Goal: Task Accomplishment & Management: Complete application form

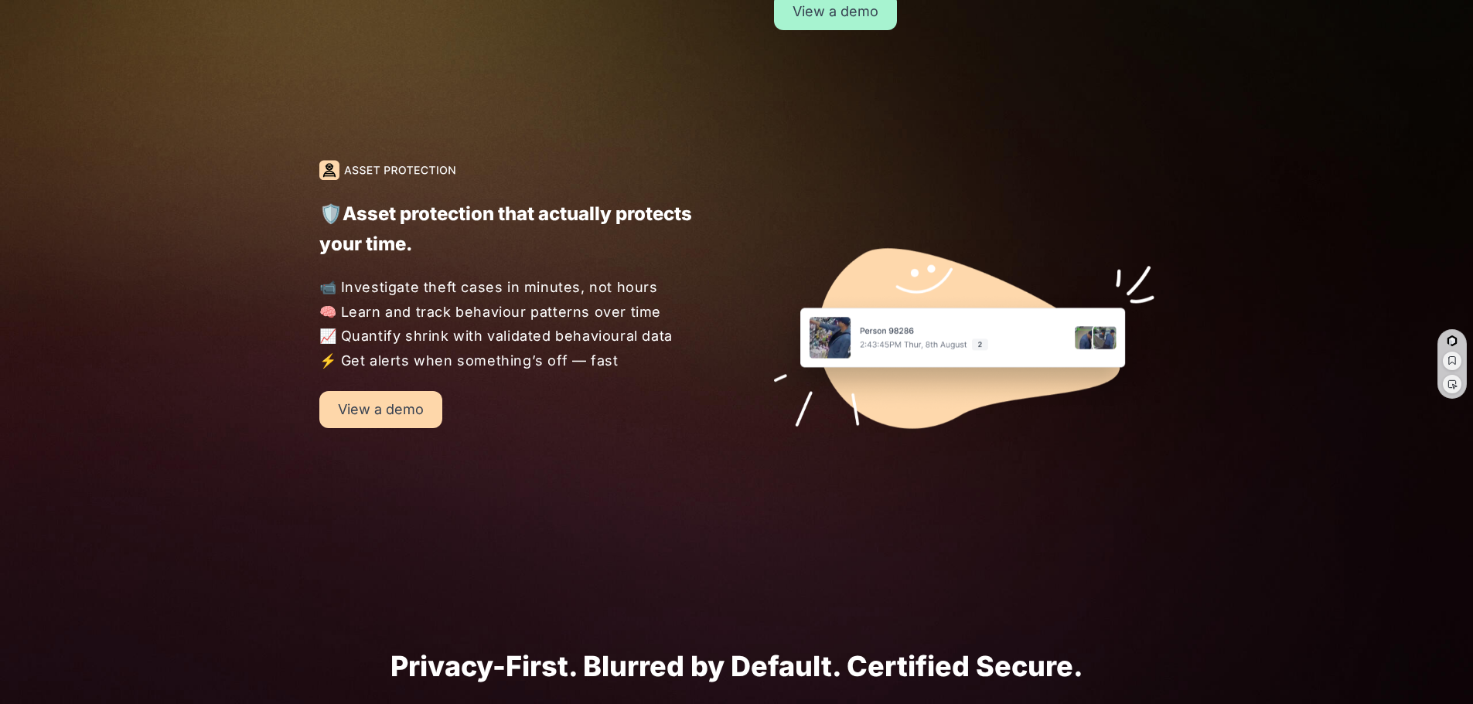
scroll to position [2062, 0]
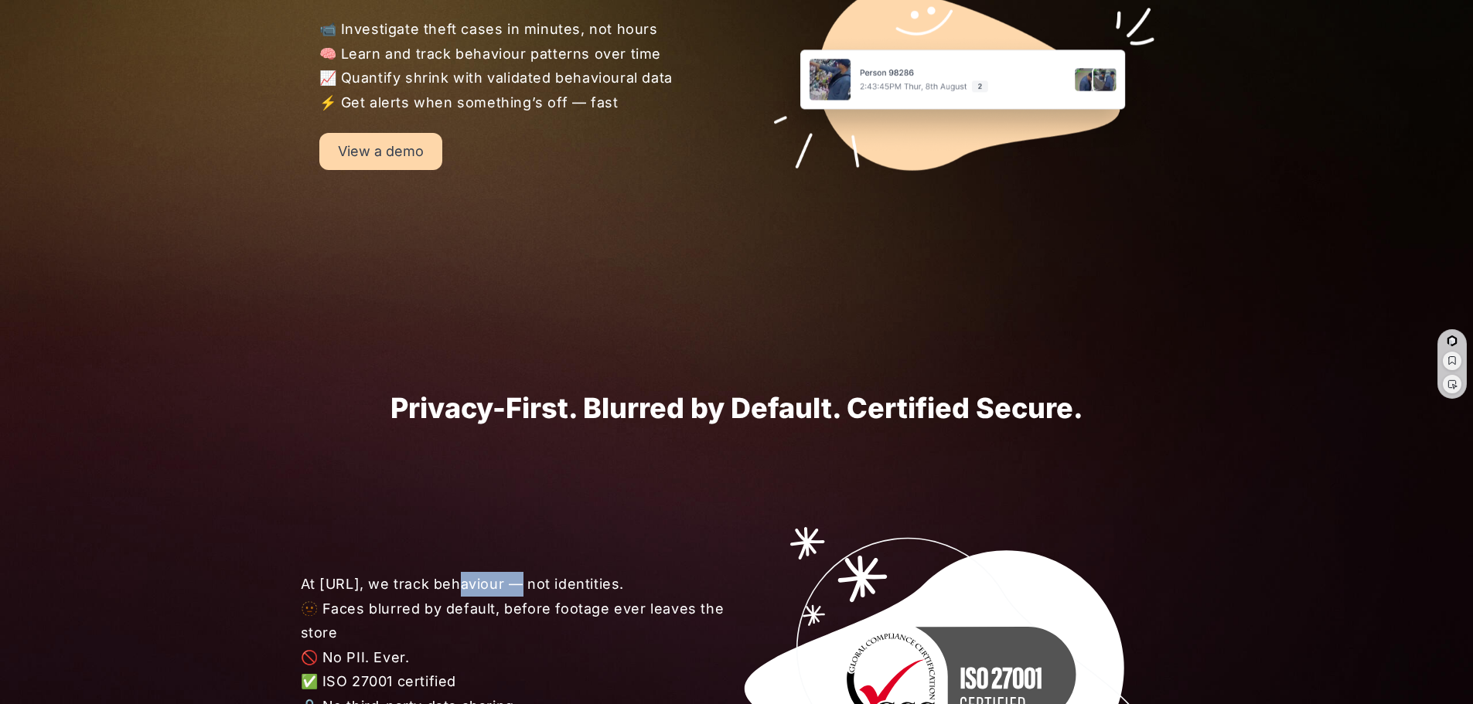
drag, startPoint x: 451, startPoint y: 584, endPoint x: 525, endPoint y: 581, distance: 73.5
click at [516, 582] on span "At [URL], we track behaviour — not identities. 🫥 Faces blurred by default, befo…" at bounding box center [519, 645] width 437 height 146
click at [683, 530] on div "At [URL], we track behaviour — not identities. 🫥 Faces blurred by default, befo…" at bounding box center [736, 679] width 965 height 510
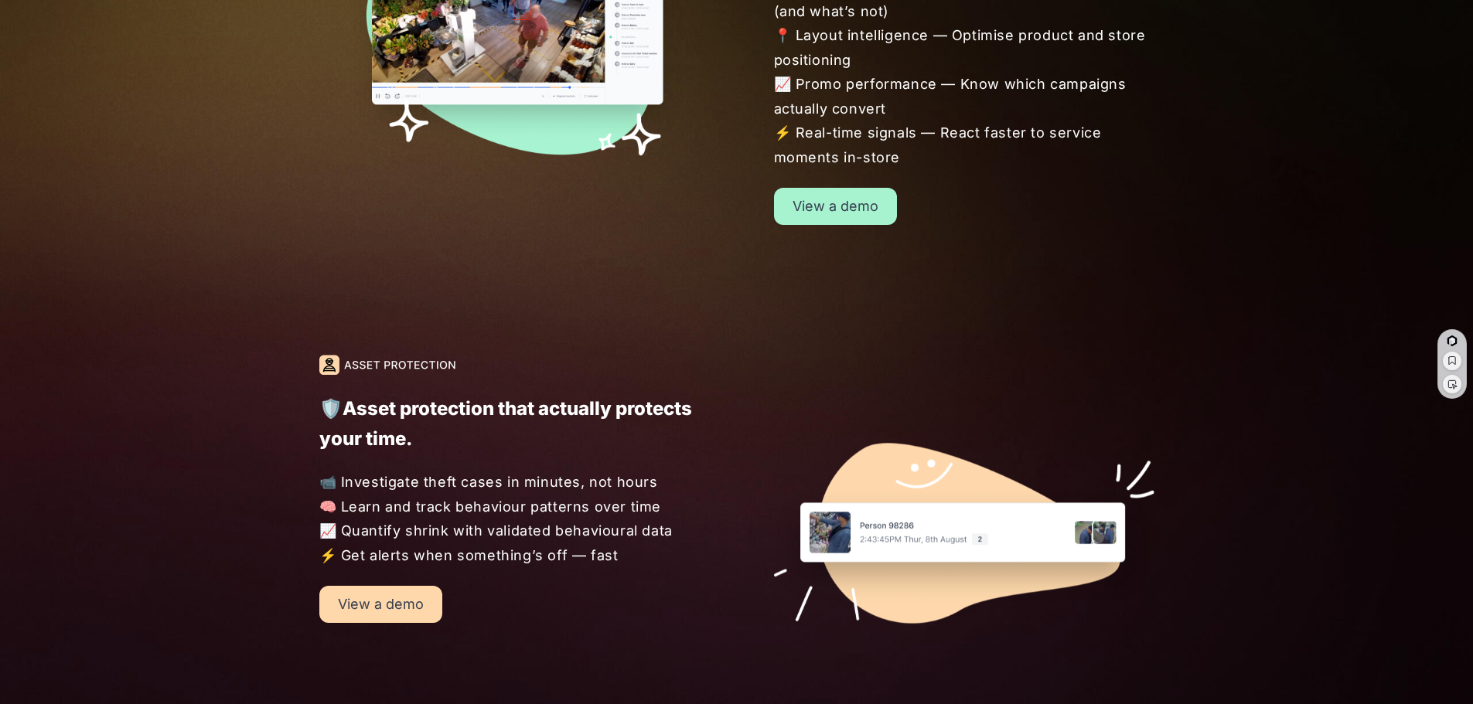
scroll to position [1803, 0]
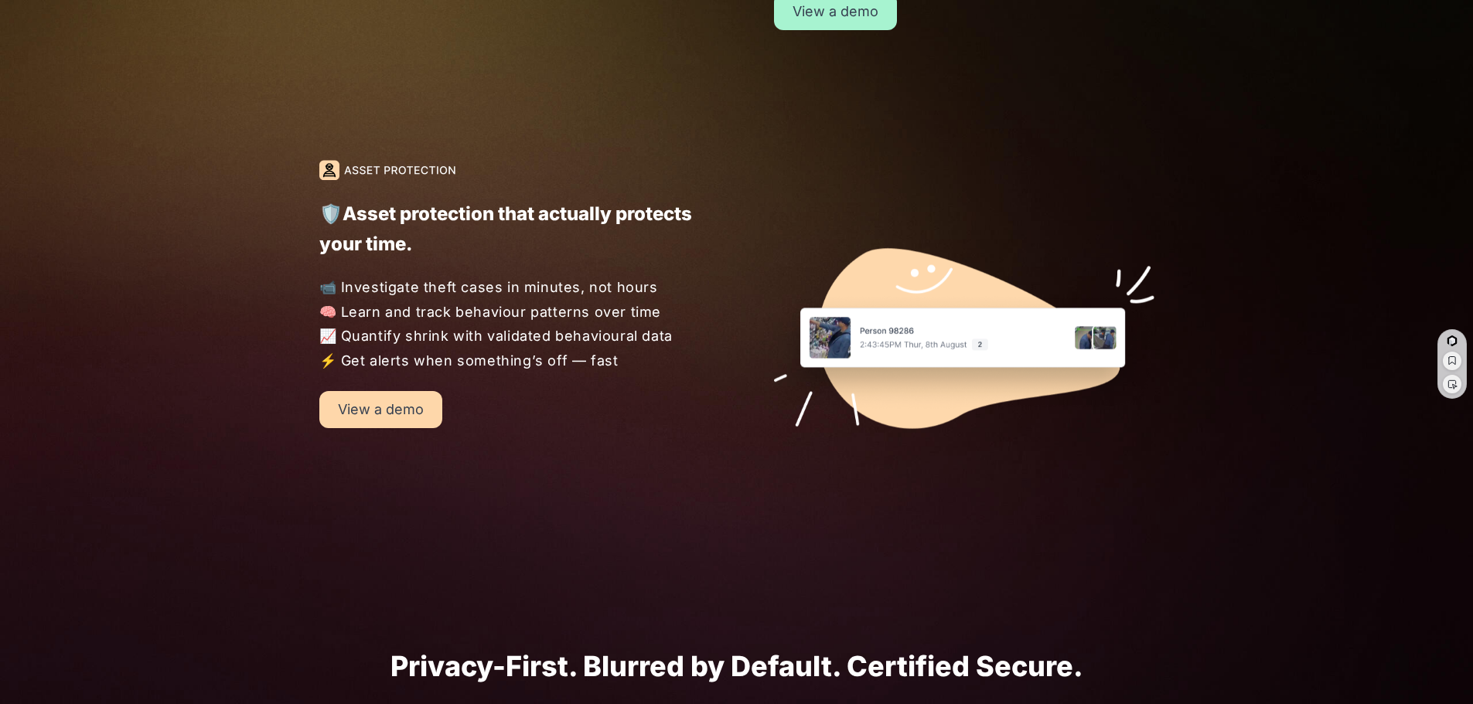
click at [805, 10] on link "View a demo" at bounding box center [835, 11] width 123 height 37
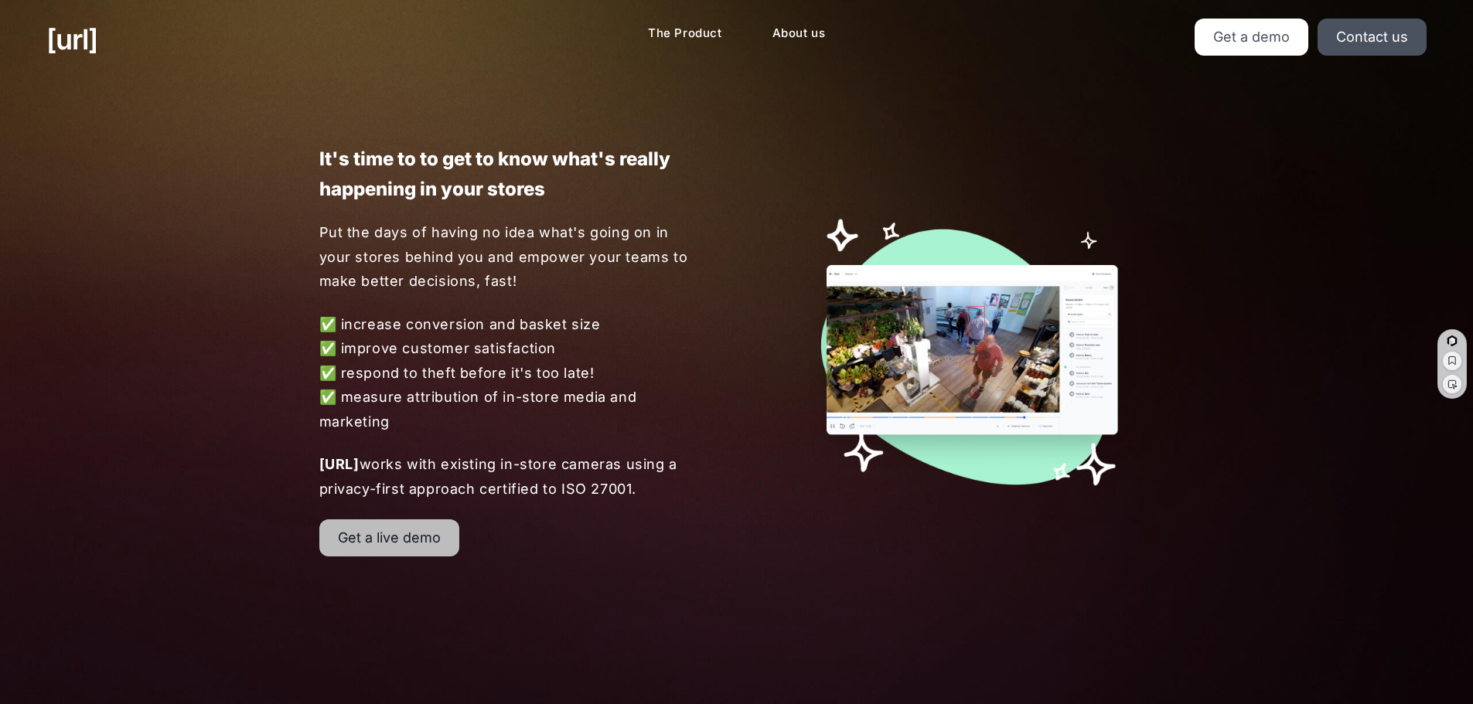
click at [414, 546] on link "Get a live demo" at bounding box center [389, 537] width 140 height 37
click at [1248, 48] on link "Get a demo" at bounding box center [1251, 37] width 114 height 37
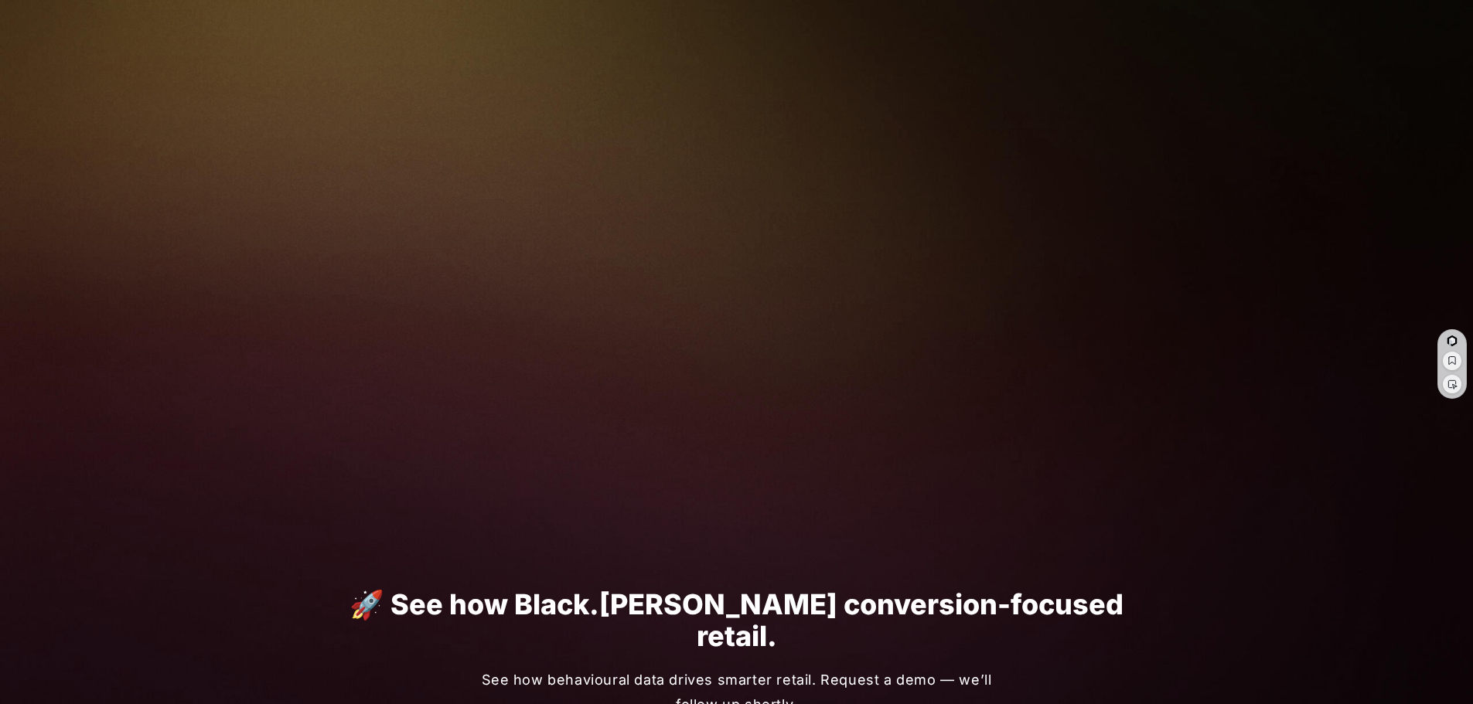
scroll to position [516, 0]
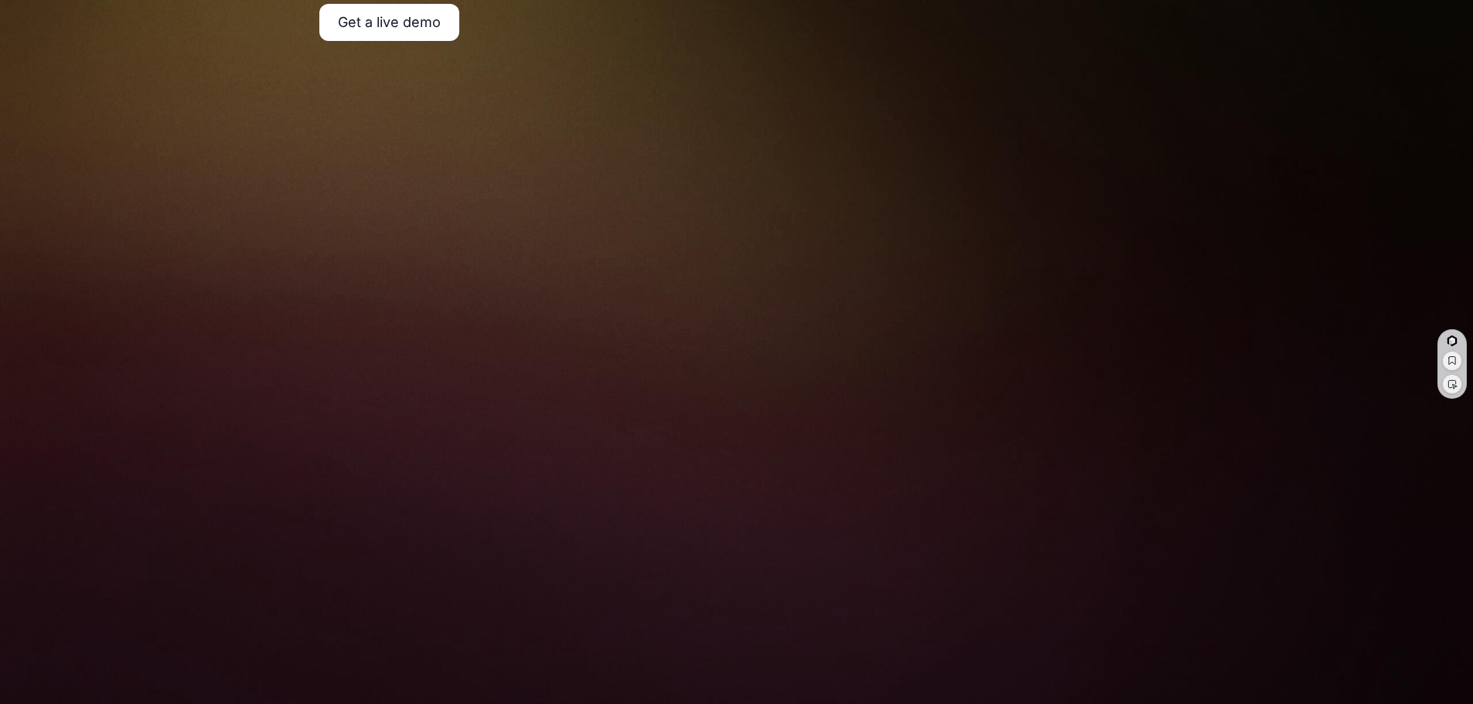
click at [1346, 152] on div "[URL] The Product About us Get a demo Contact us Turn your cameras into AI agen…" at bounding box center [736, 446] width 1473 height 1925
click at [1233, 271] on div "[URL] The Product About us Get a demo Contact us Turn your cameras into AI agen…" at bounding box center [736, 446] width 1473 height 1925
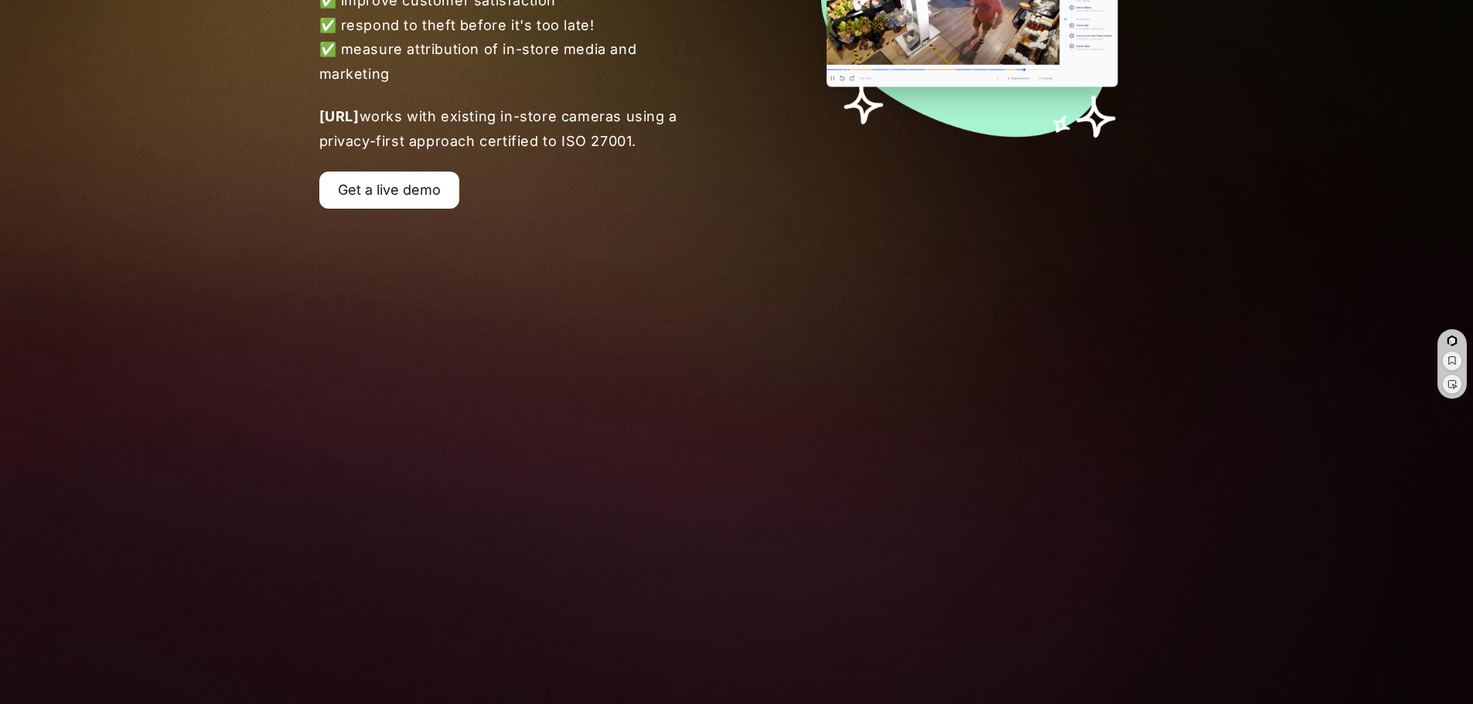
scroll to position [0, 0]
